Goal: Check status: Check status

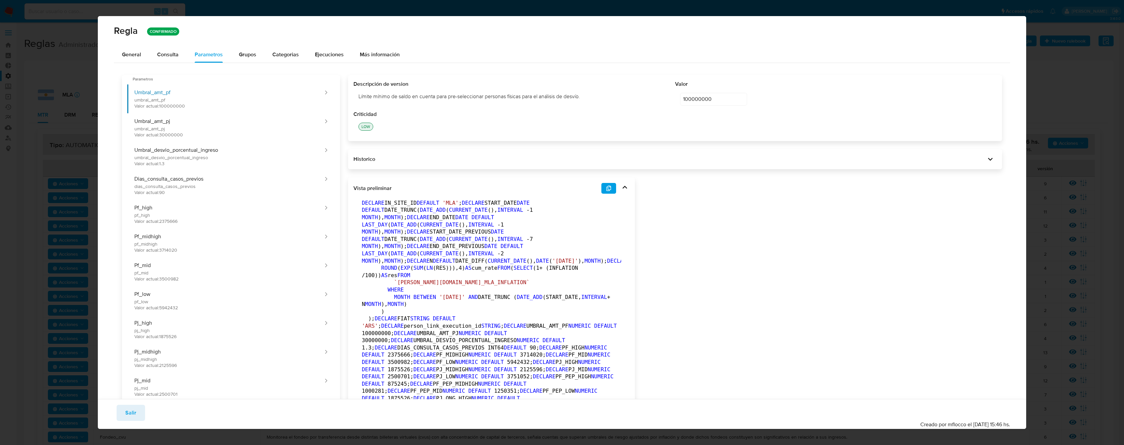
scroll to position [12, 0]
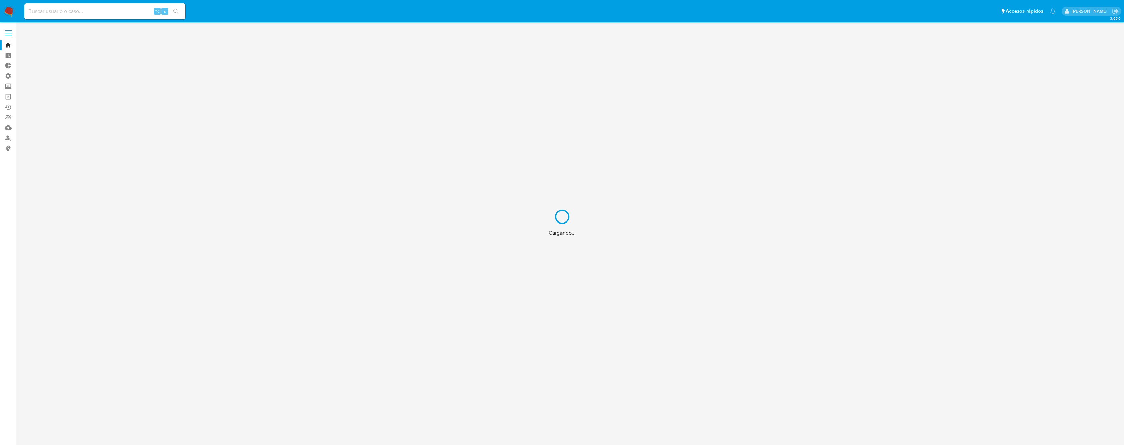
click at [113, 14] on div "Cargando..." at bounding box center [562, 222] width 1124 height 445
click at [96, 11] on div "Cargando..." at bounding box center [562, 222] width 1124 height 445
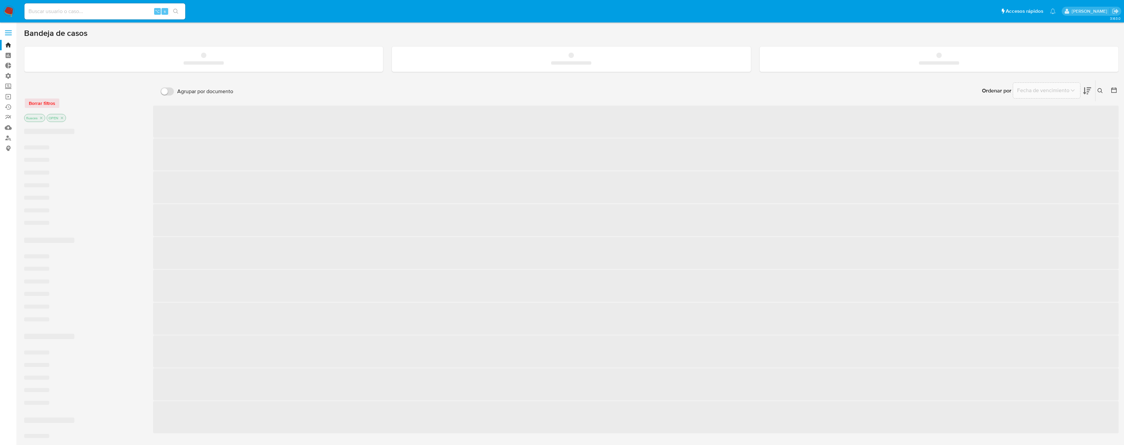
click at [87, 12] on input at bounding box center [104, 11] width 161 height 9
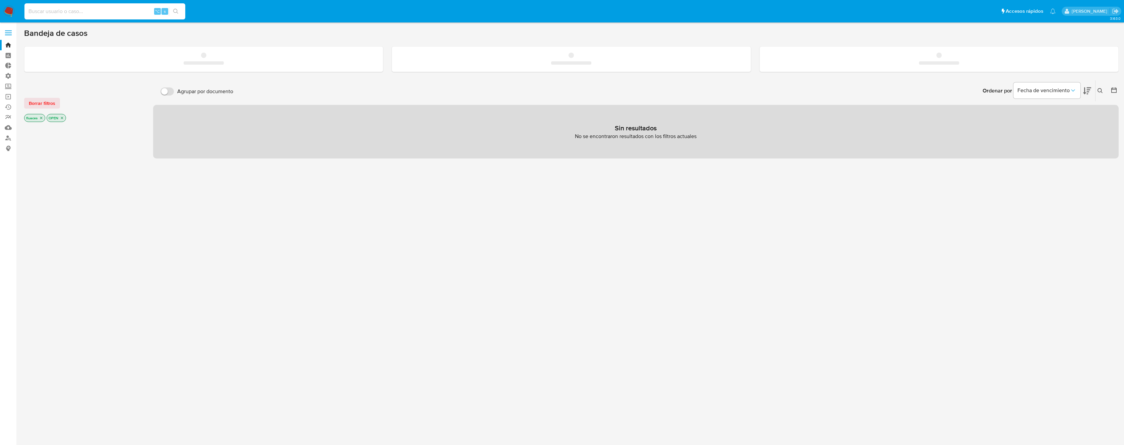
paste input "654807914"
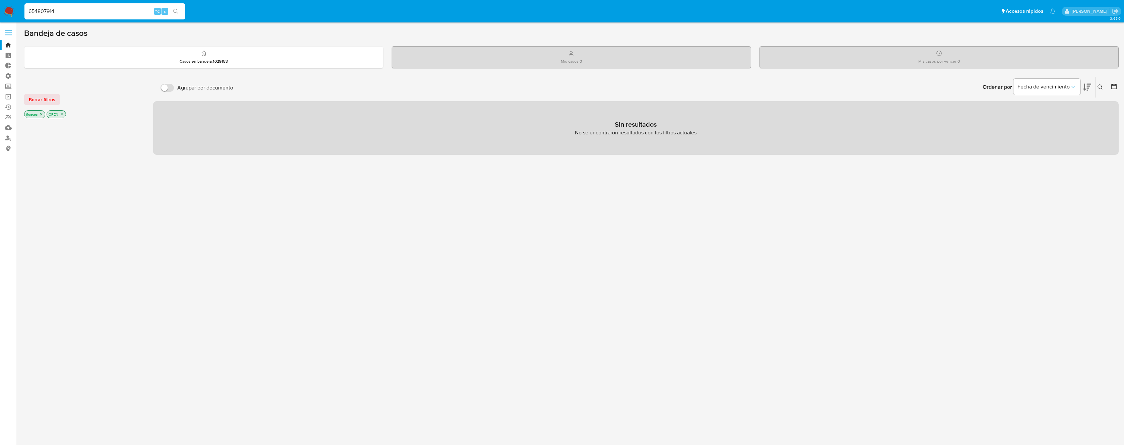
type input "654807914"
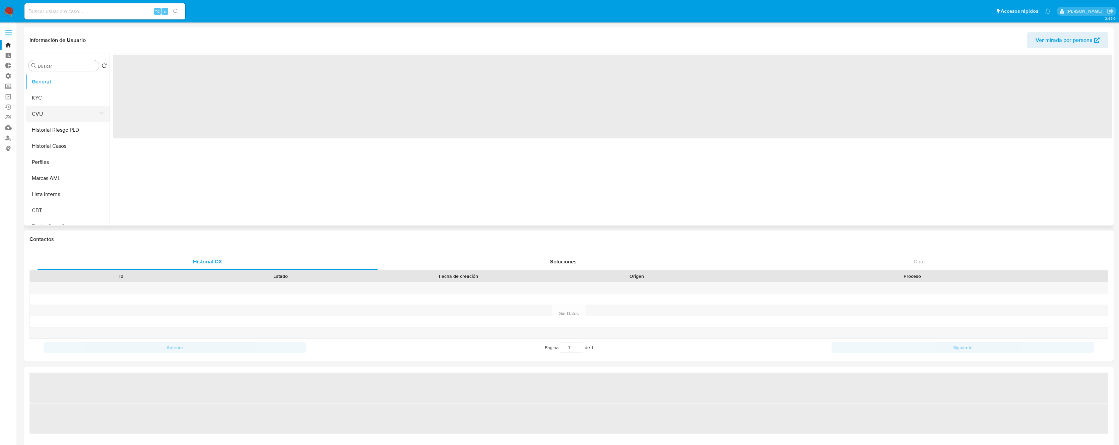
select select "10"
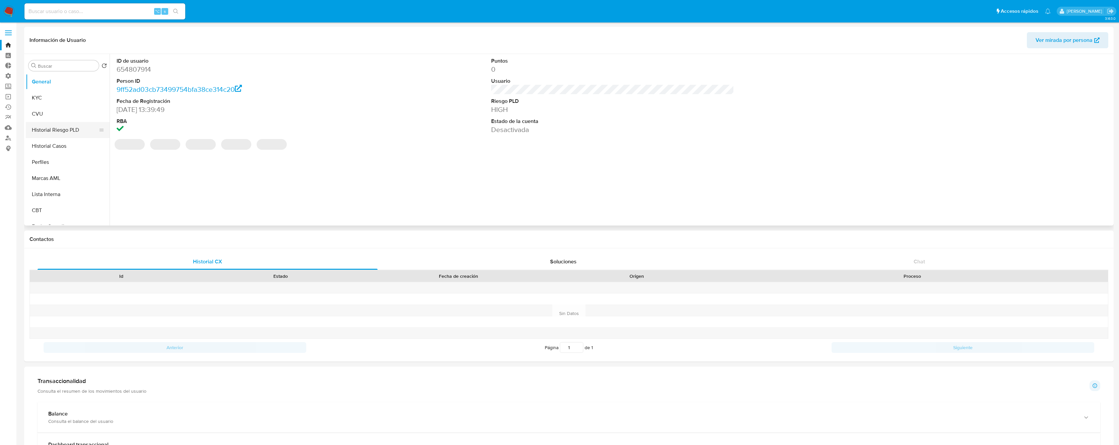
click at [58, 131] on button "Historial Riesgo PLD" at bounding box center [65, 130] width 78 height 16
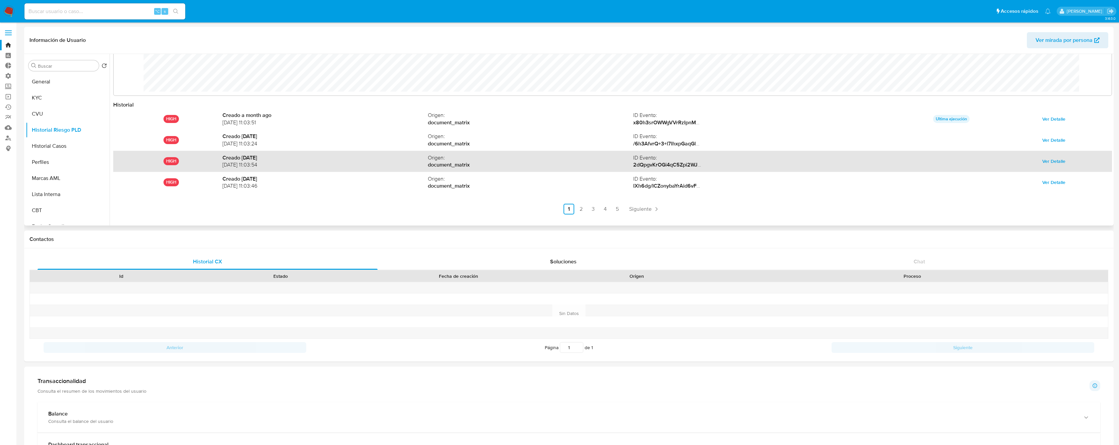
scroll to position [36, 0]
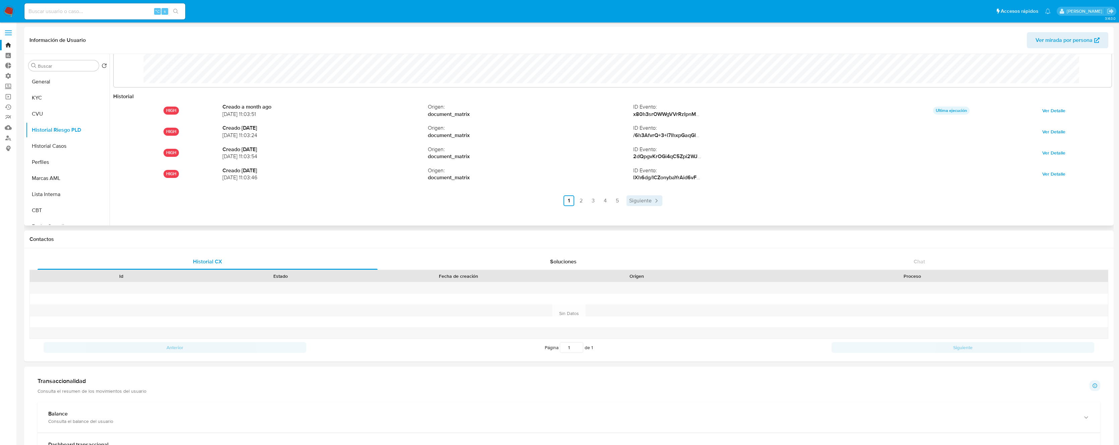
click at [641, 203] on span "Siguiente" at bounding box center [640, 200] width 22 height 5
click at [641, 203] on ul "Anterior 1 2 3 4 5 Siguiente" at bounding box center [612, 200] width 998 height 11
click at [657, 201] on span "Siguiente" at bounding box center [658, 200] width 22 height 5
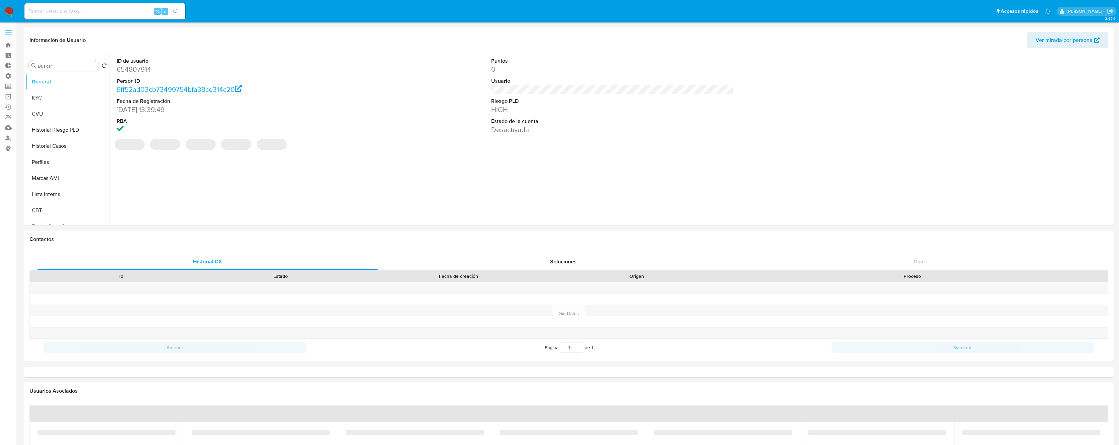
select select "10"
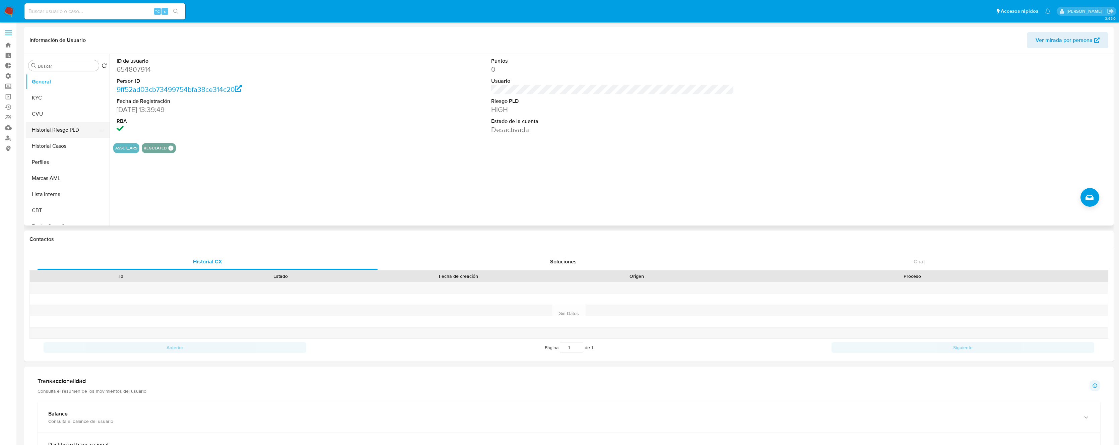
click at [71, 137] on button "Historial Riesgo PLD" at bounding box center [65, 130] width 78 height 16
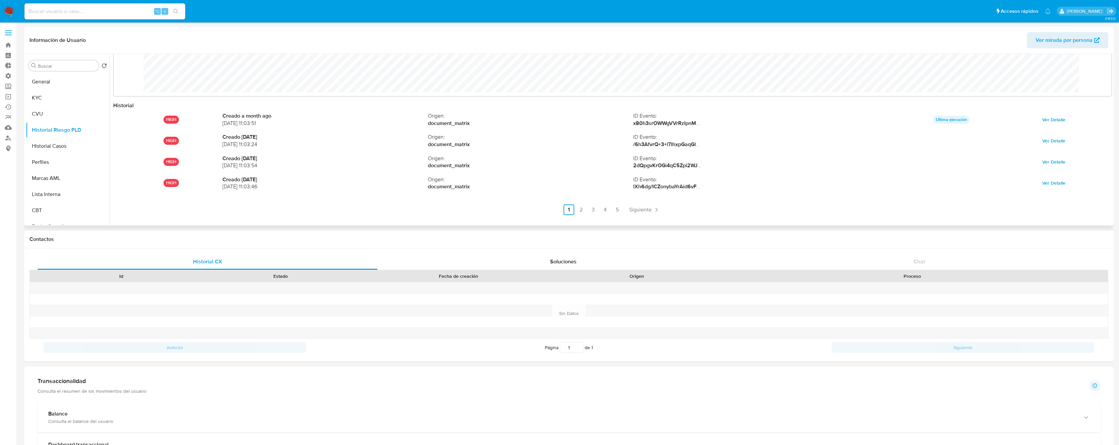
scroll to position [36, 0]
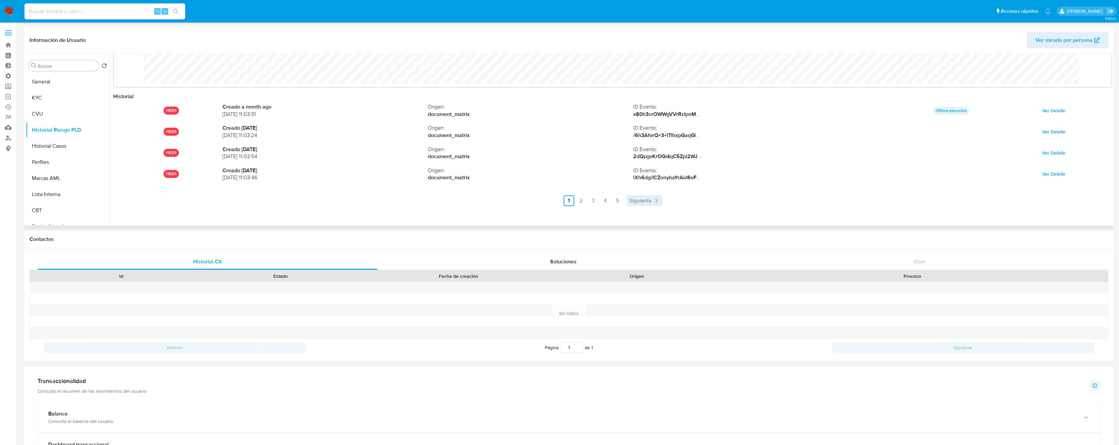
click at [641, 200] on span "Siguiente" at bounding box center [640, 200] width 22 height 5
click at [641, 200] on ul "Anterior 1 2 3 4 5 Siguiente" at bounding box center [612, 200] width 998 height 11
click at [657, 199] on span "Siguiente" at bounding box center [658, 200] width 22 height 5
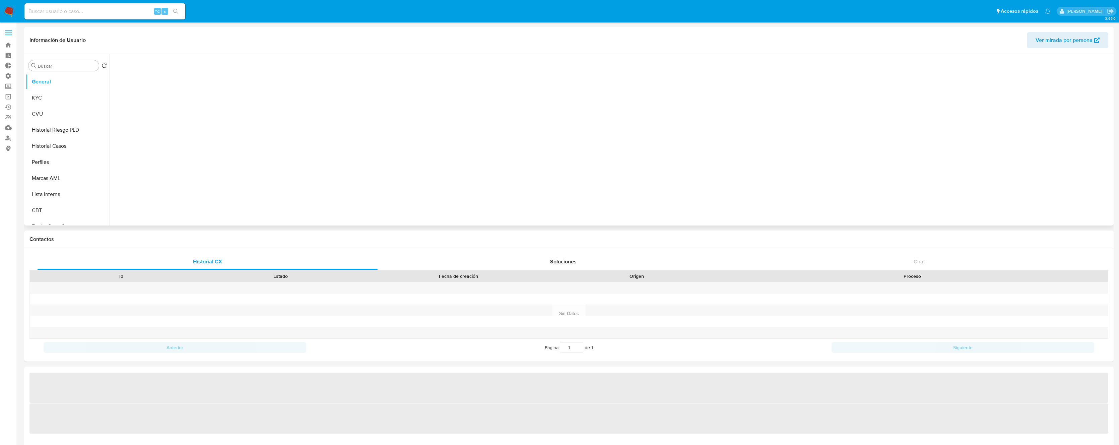
select select "10"
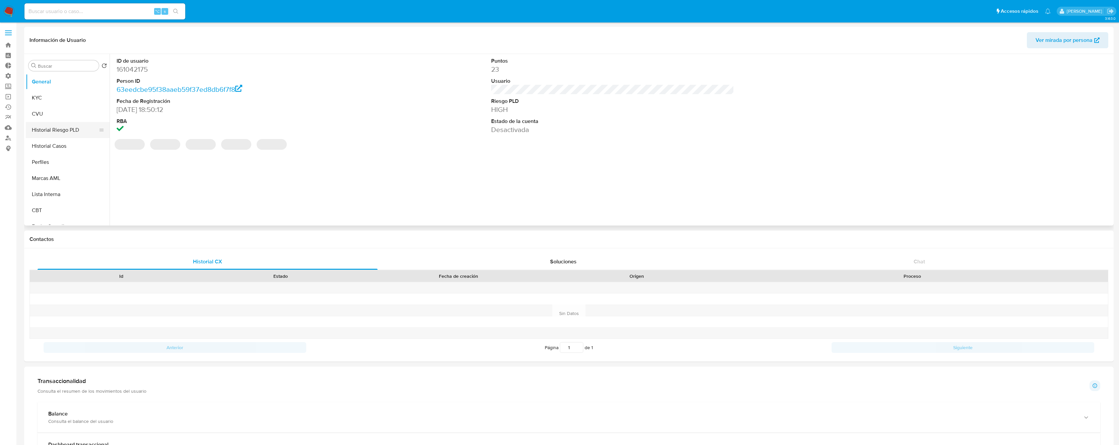
click at [69, 131] on button "Historial Riesgo PLD" at bounding box center [65, 130] width 78 height 16
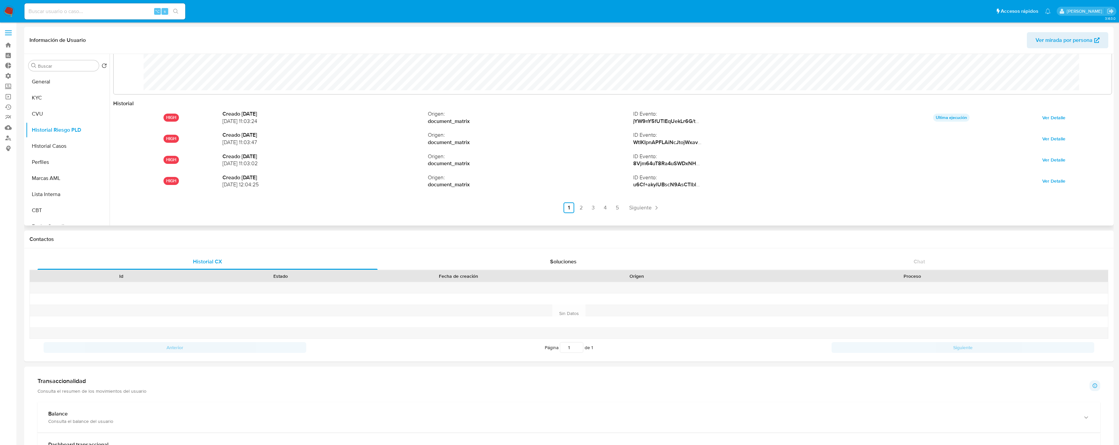
scroll to position [36, 0]
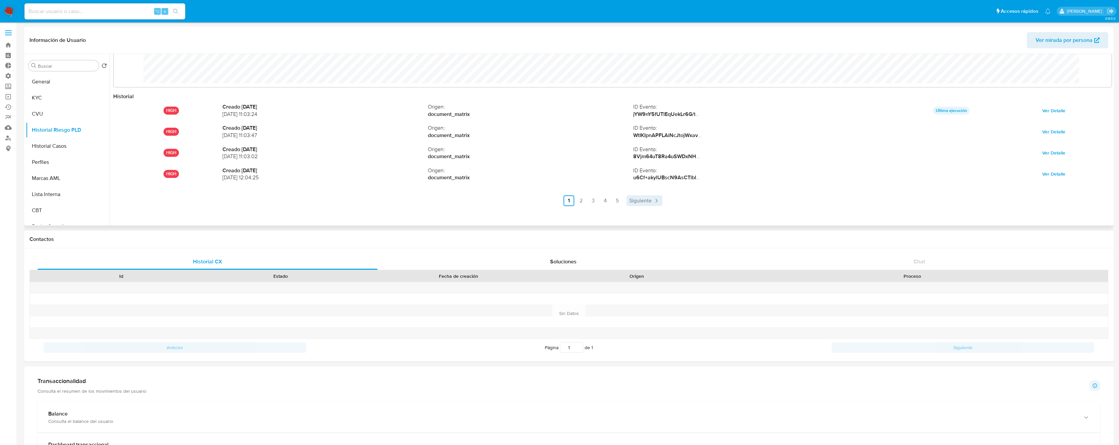
click at [642, 203] on span "Siguiente" at bounding box center [640, 200] width 22 height 5
click at [653, 201] on span "Siguiente" at bounding box center [658, 200] width 22 height 5
click at [612, 202] on link "3" at bounding box center [611, 200] width 11 height 11
click at [600, 199] on link "2" at bounding box center [598, 200] width 11 height 11
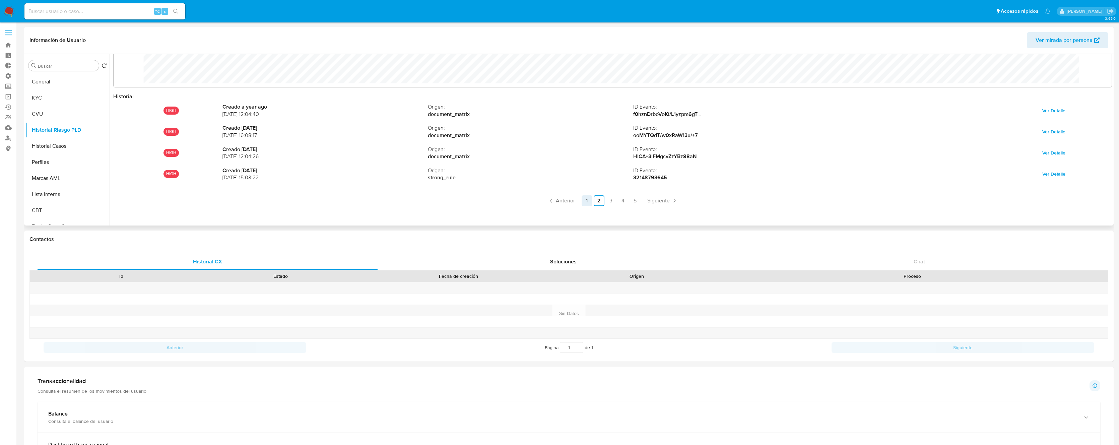
click at [587, 201] on link "1" at bounding box center [586, 200] width 11 height 11
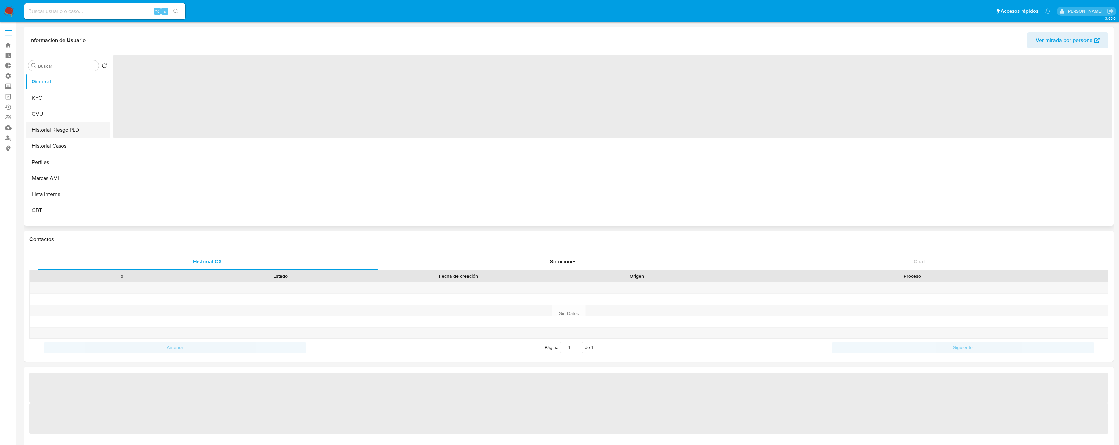
click at [62, 126] on button "Historial Riesgo PLD" at bounding box center [65, 130] width 78 height 16
select select "10"
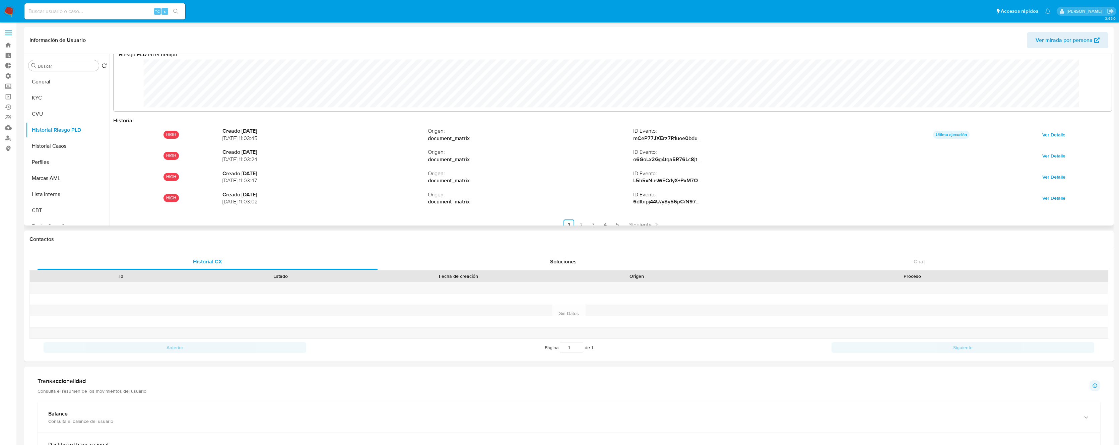
scroll to position [12, 0]
click at [641, 223] on span "Siguiente" at bounding box center [640, 224] width 22 height 5
